Goal: Information Seeking & Learning: Learn about a topic

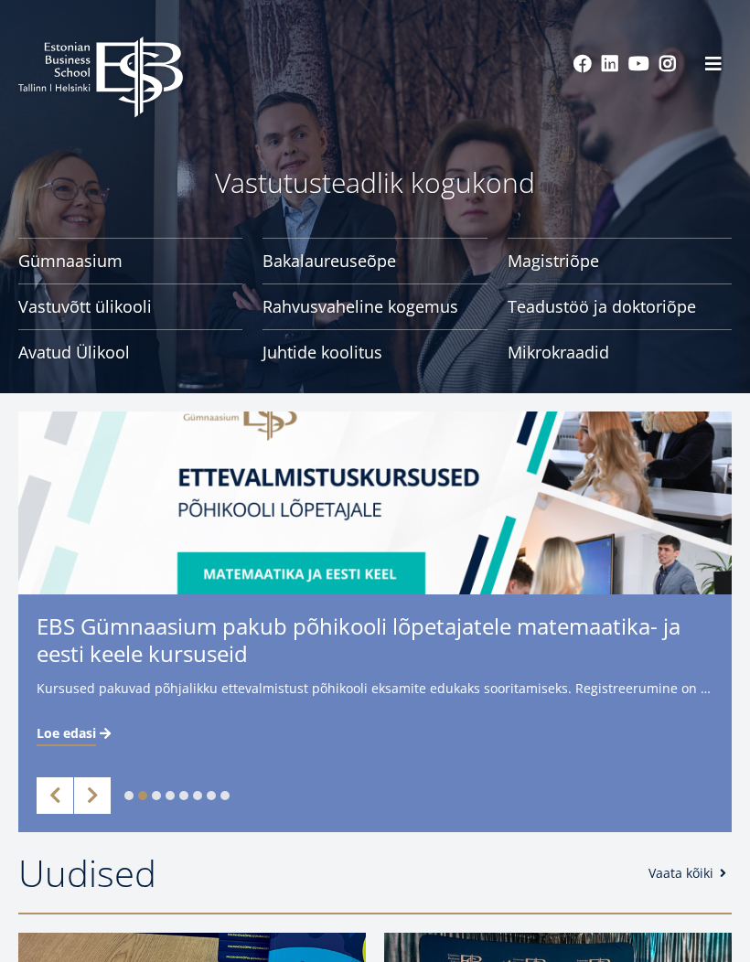
click at [714, 77] on button at bounding box center [713, 64] width 37 height 37
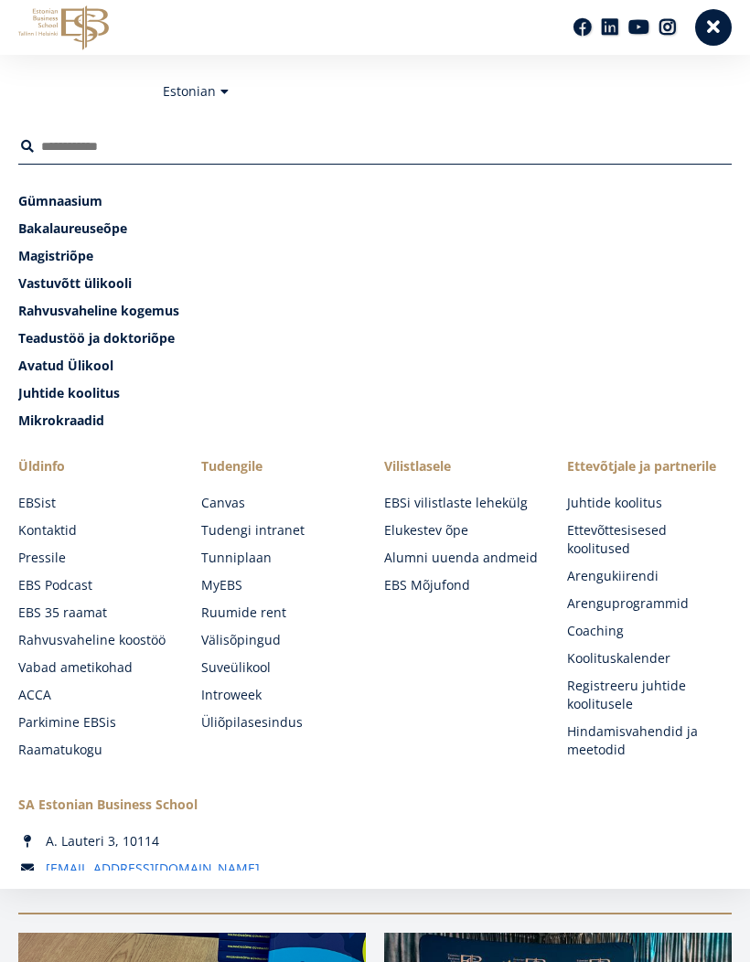
click at [227, 123] on link "English" at bounding box center [191, 118] width 91 height 27
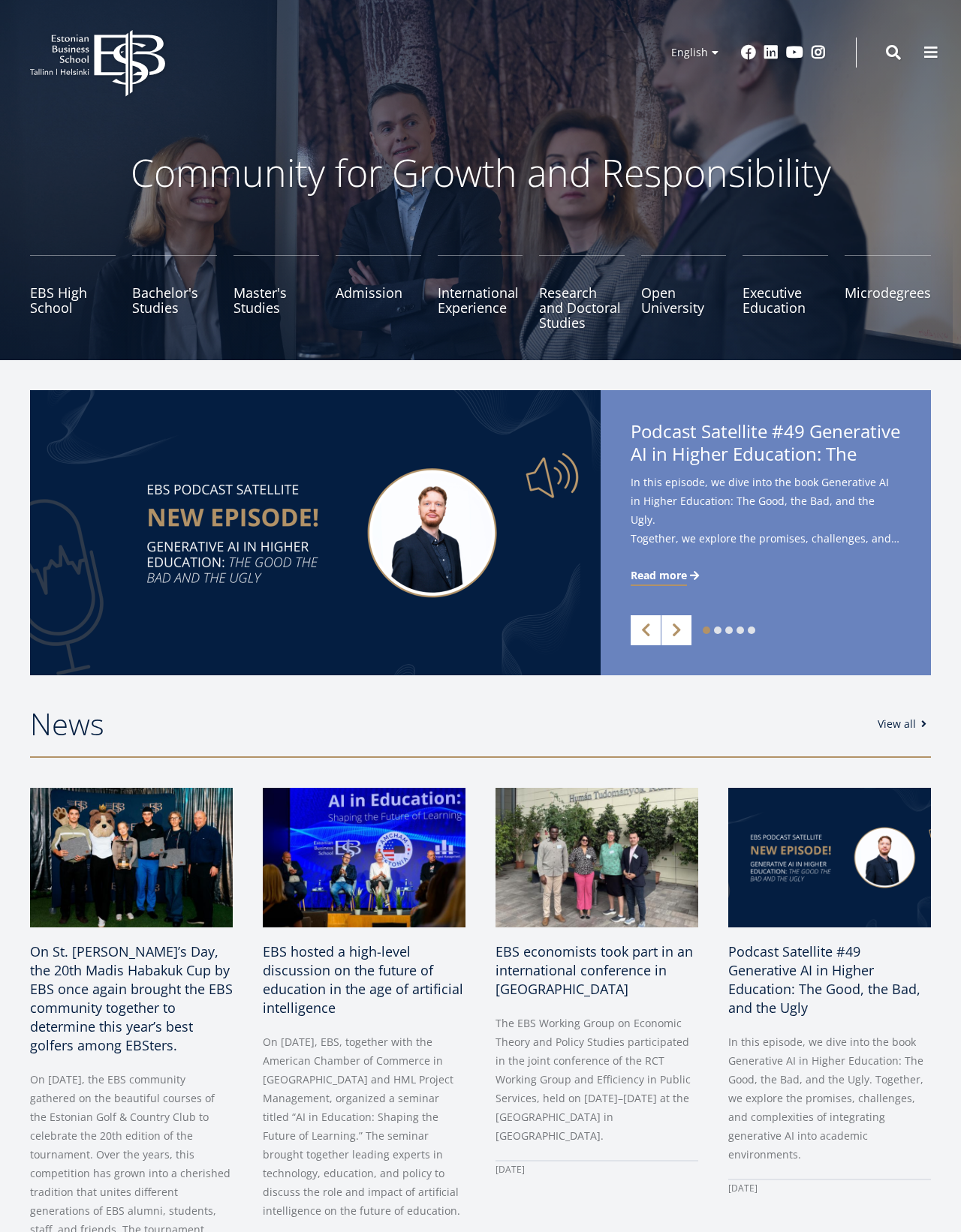
click at [160, 297] on link "Bachelor's Studies" at bounding box center [175, 292] width 85 height 75
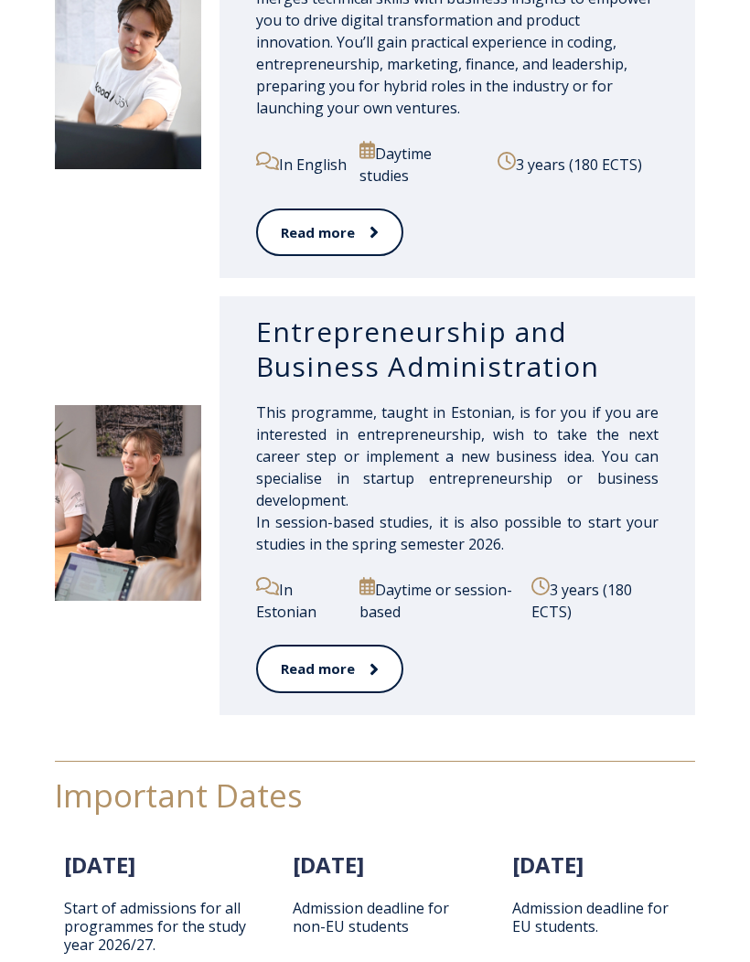
scroll to position [2008, 0]
click at [348, 692] on link "Read more" at bounding box center [329, 668] width 147 height 48
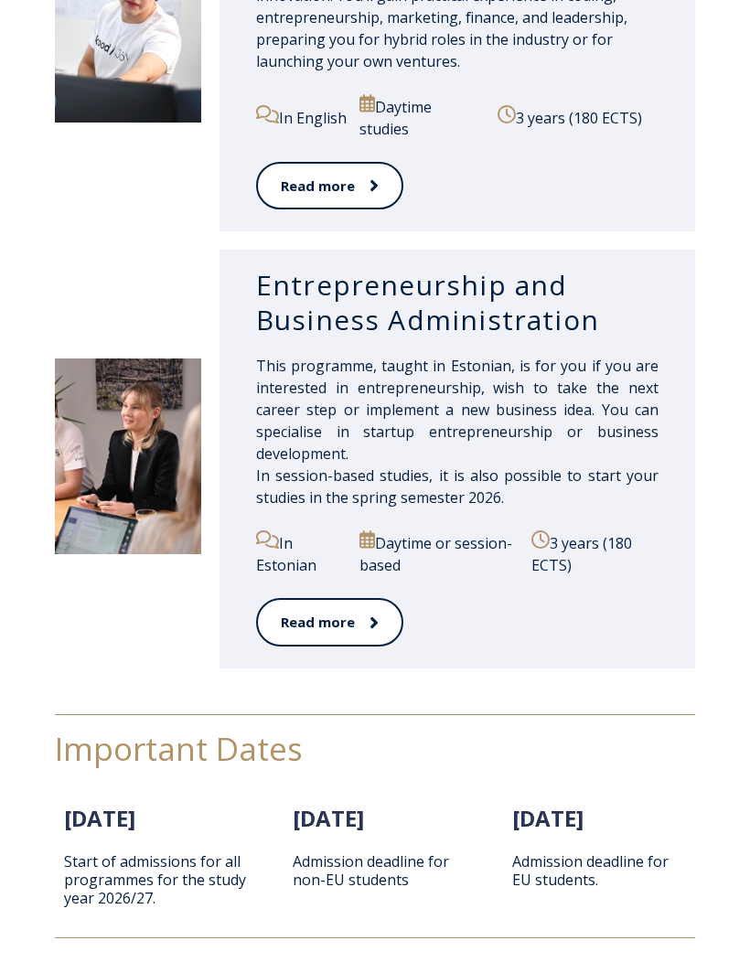
scroll to position [2051, 0]
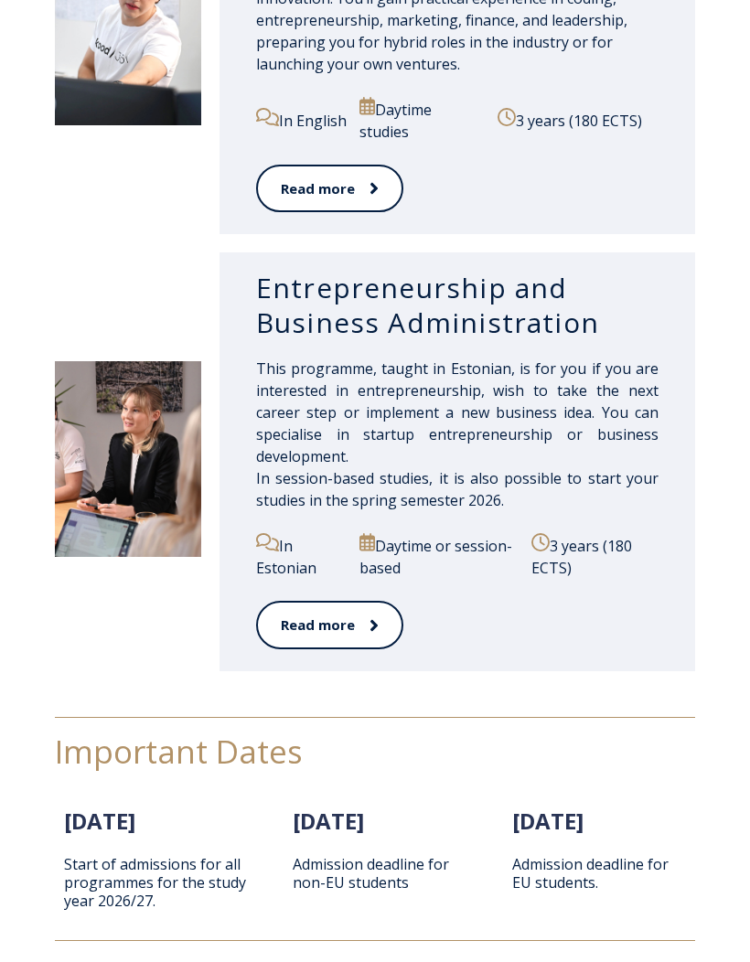
click at [371, 631] on icon at bounding box center [373, 625] width 7 height 12
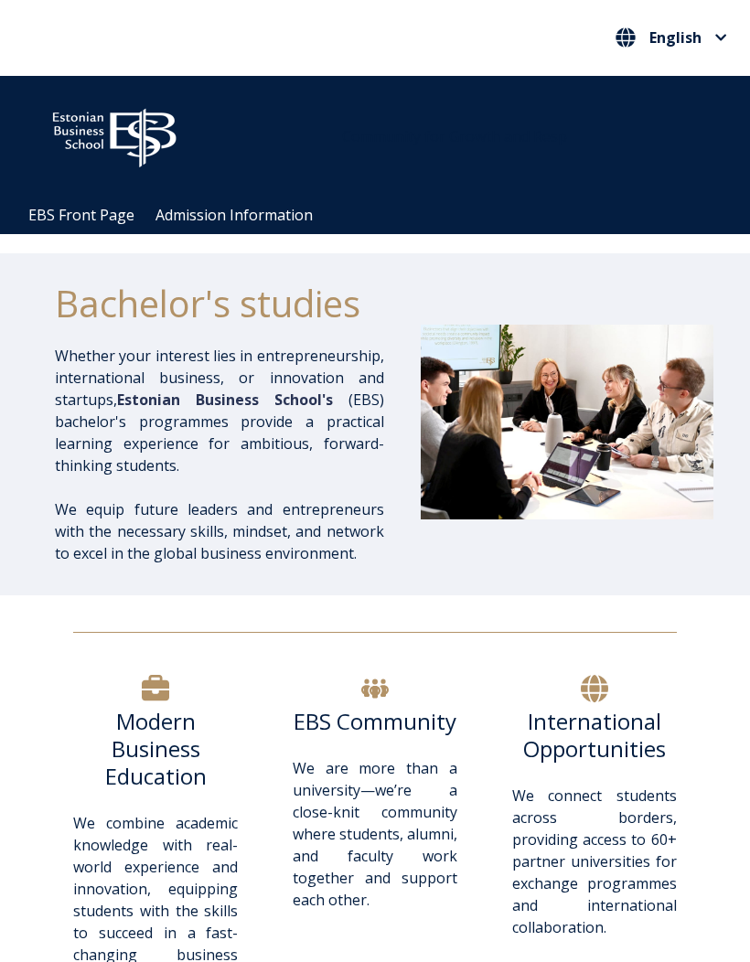
scroll to position [2116, 0]
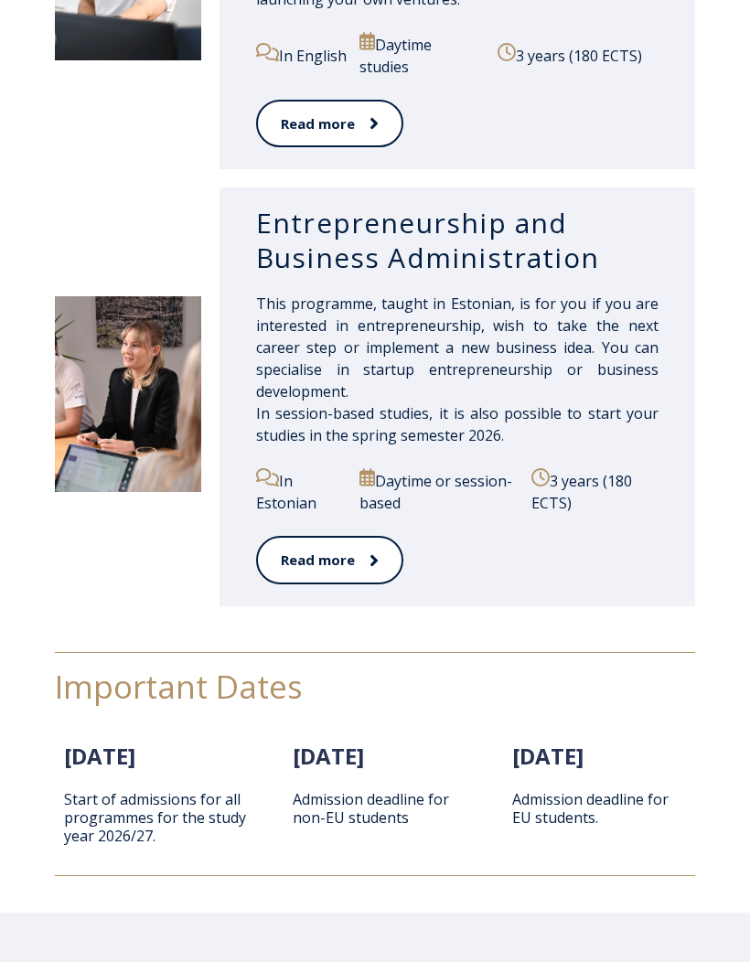
click at [411, 408] on span "This programme, taught in Estonian, is for you if you are interested in entrepr…" at bounding box center [457, 370] width 403 height 152
click at [359, 576] on link "Read more" at bounding box center [329, 560] width 147 height 48
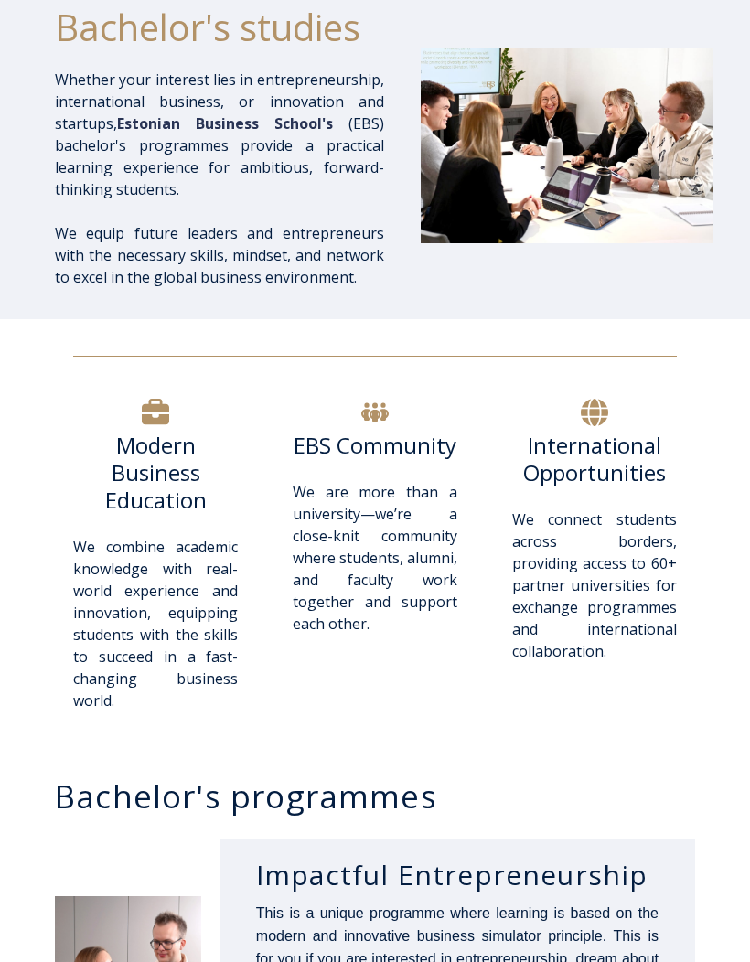
scroll to position [0, 0]
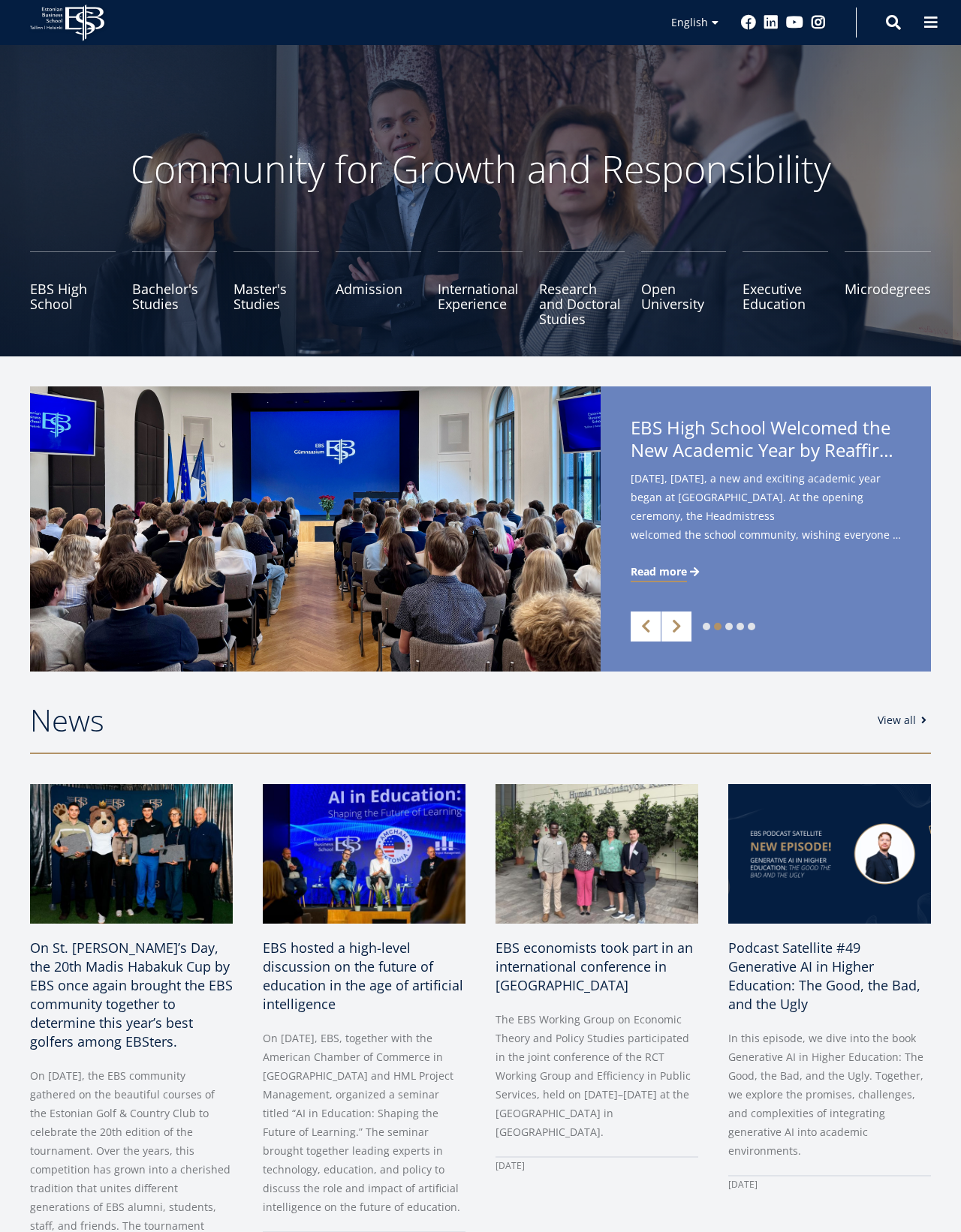
click at [925, 16] on span at bounding box center [931, 22] width 15 height 15
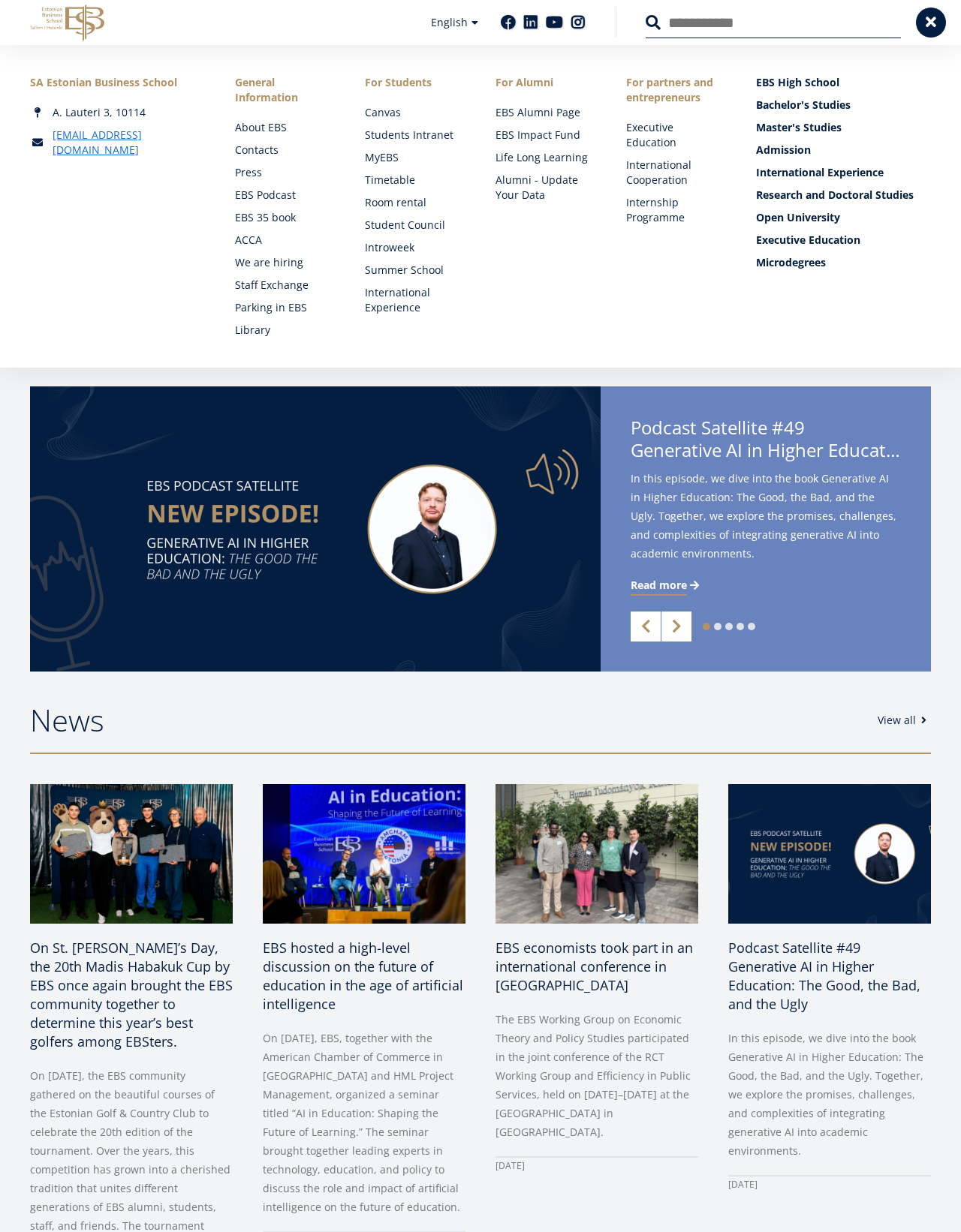
click at [788, 21] on input "Search" at bounding box center [773, 22] width 255 height 31
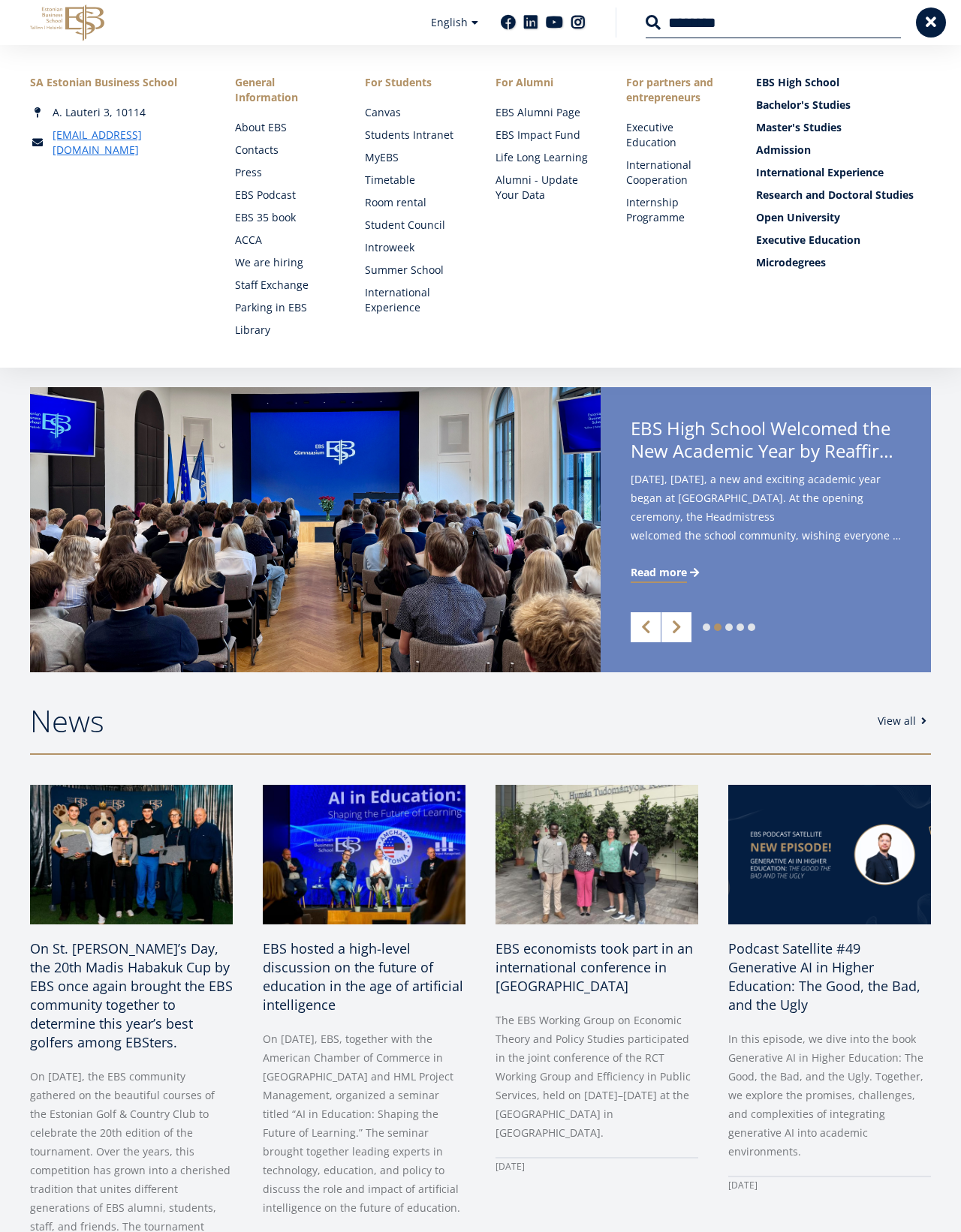
type input "*******"
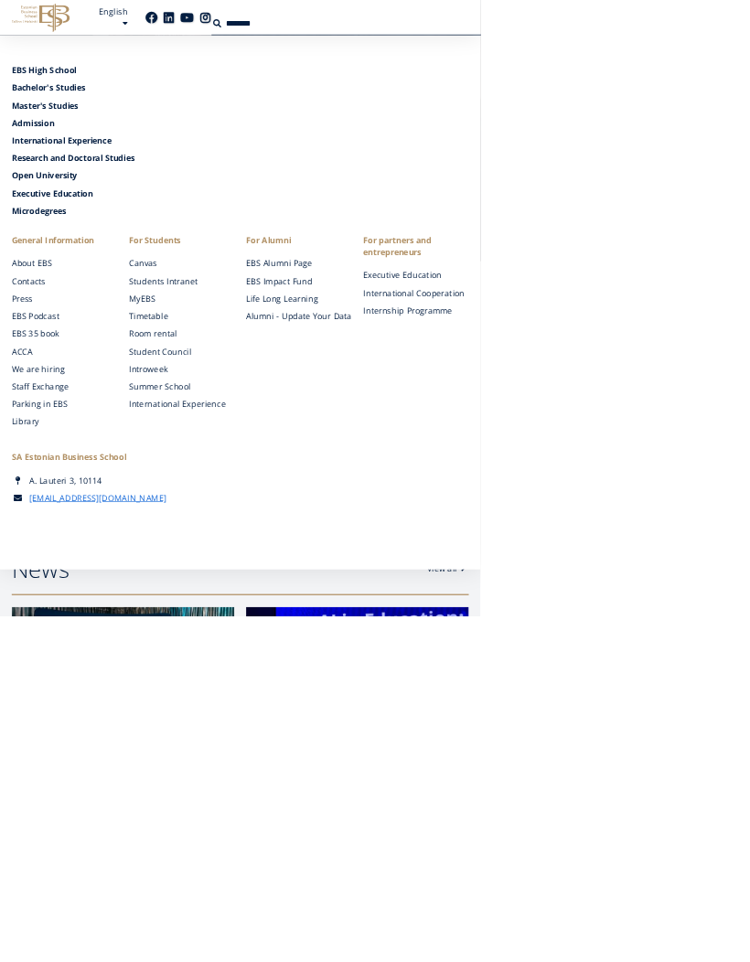
scroll to position [0, 0]
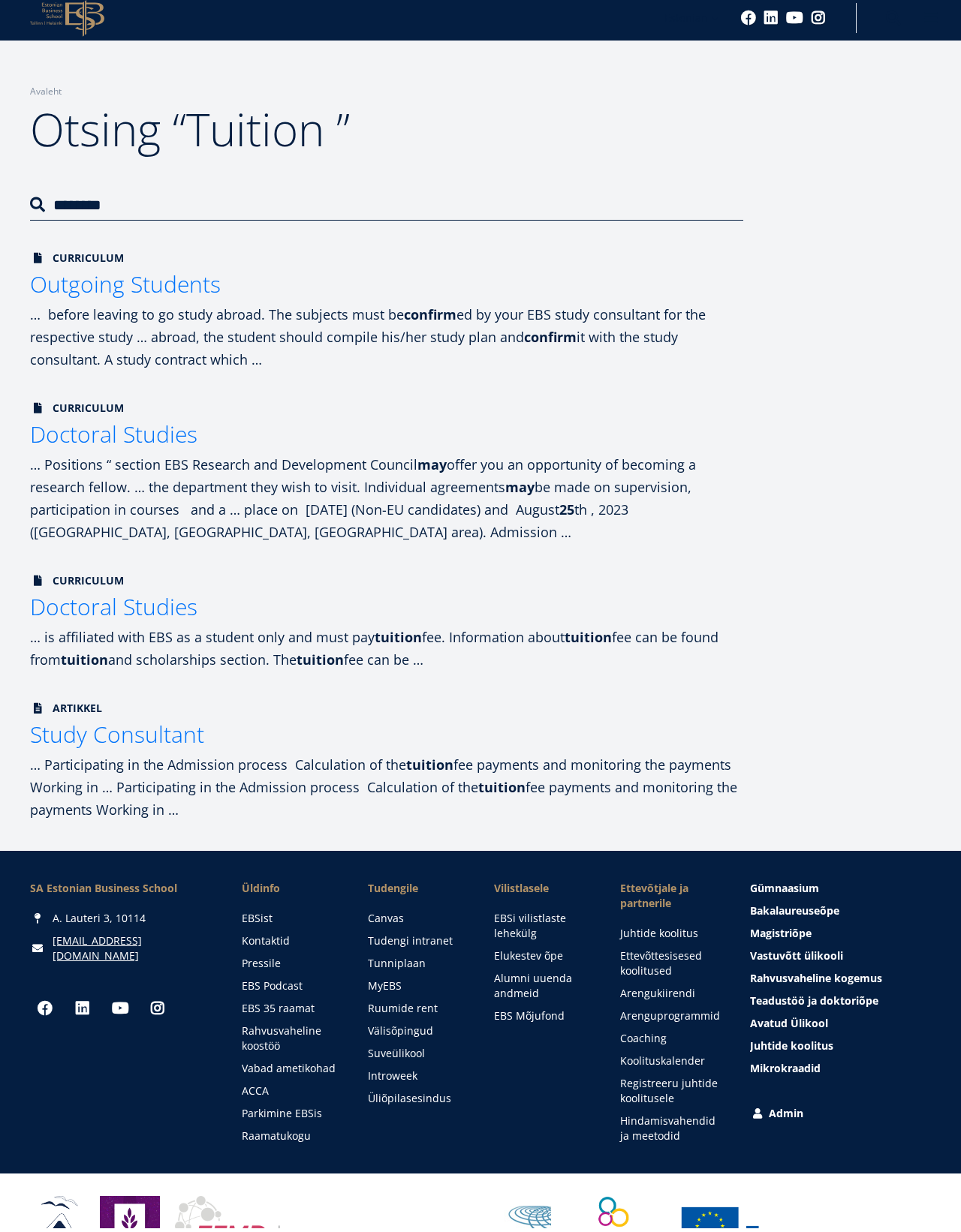
scroll to position [39, 0]
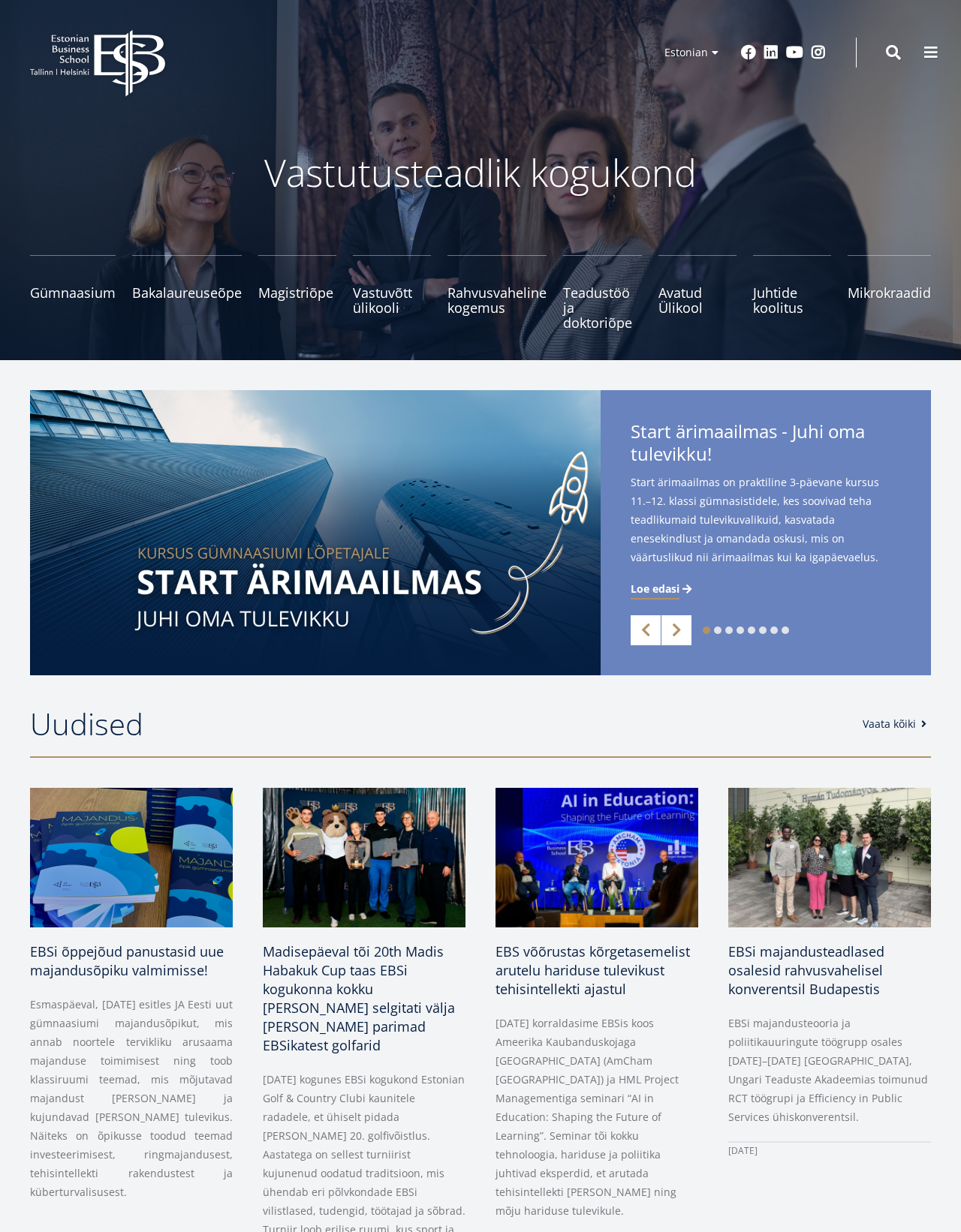
click at [194, 286] on span "Bakalaureuseõpe Tutvu ja registreeru" at bounding box center [187, 293] width 110 height 15
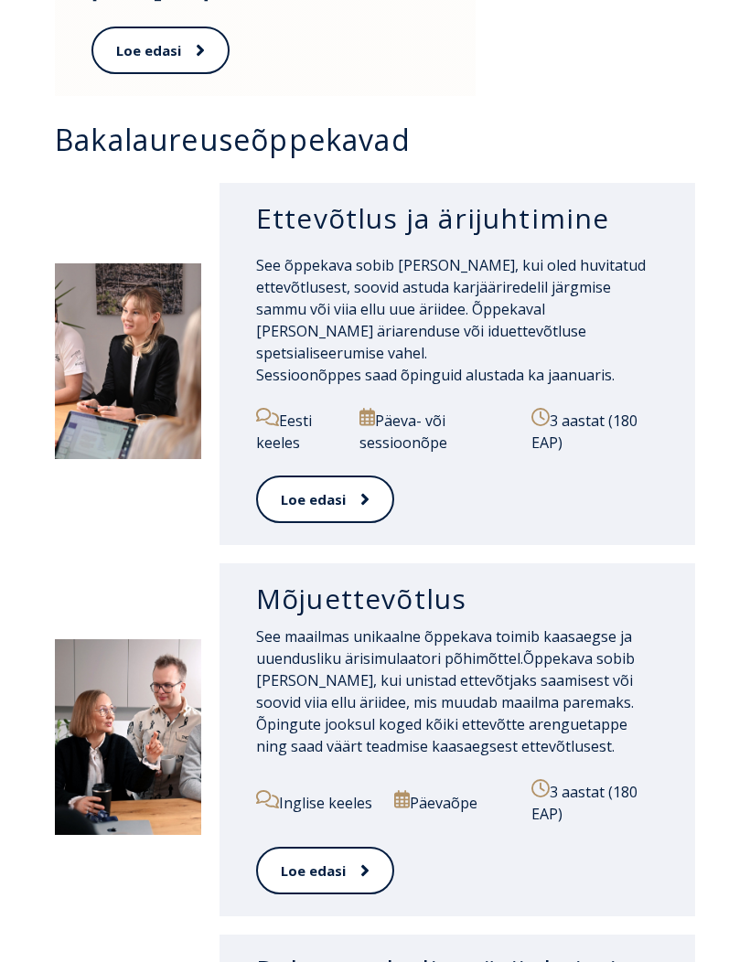
scroll to position [1350, 0]
click at [346, 491] on span at bounding box center [358, 500] width 24 height 18
